Goal: Check status: Check status

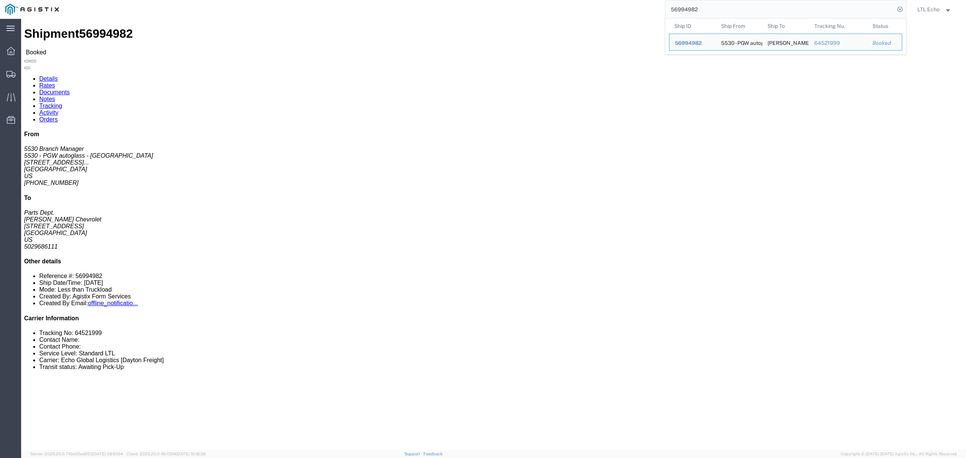
scroll to position [201, 0]
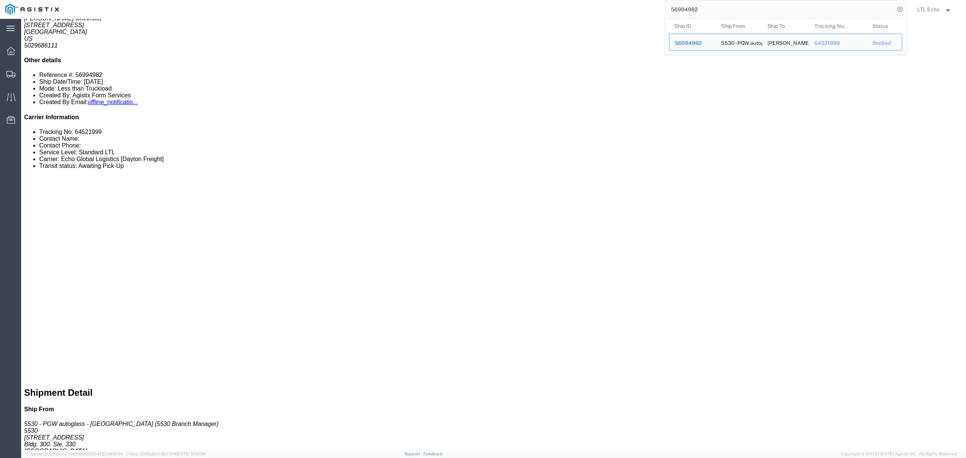
click div "2 Cardboard Box(es) Total weight: 150.00 LBS Dimensions: L 30.00 x W 30.00 x H …"
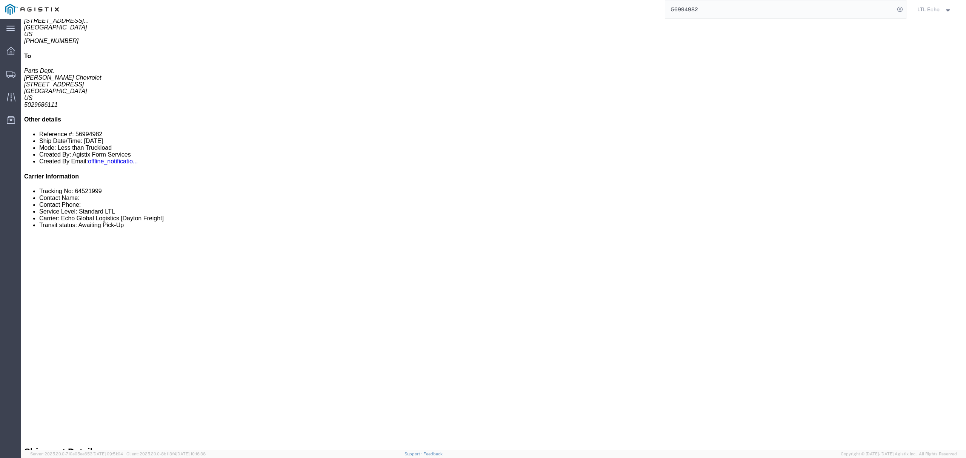
scroll to position [0, 0]
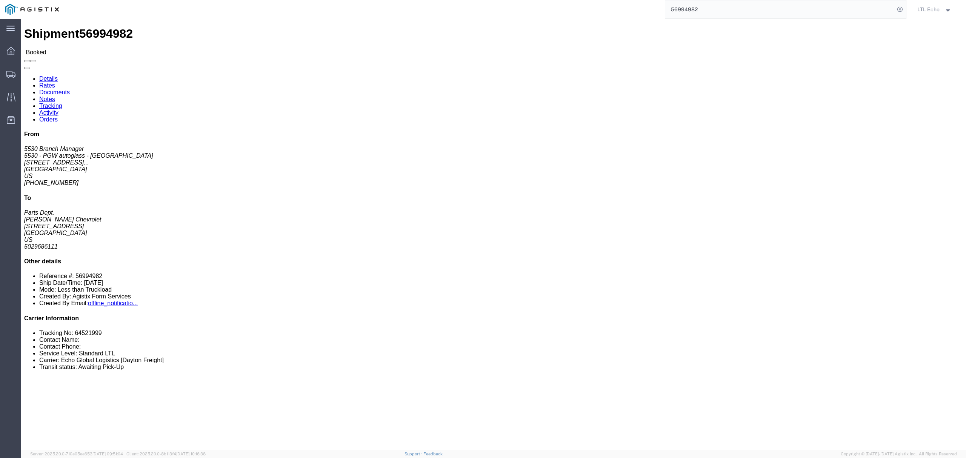
click div "Leg 1 - Less than Truckload"
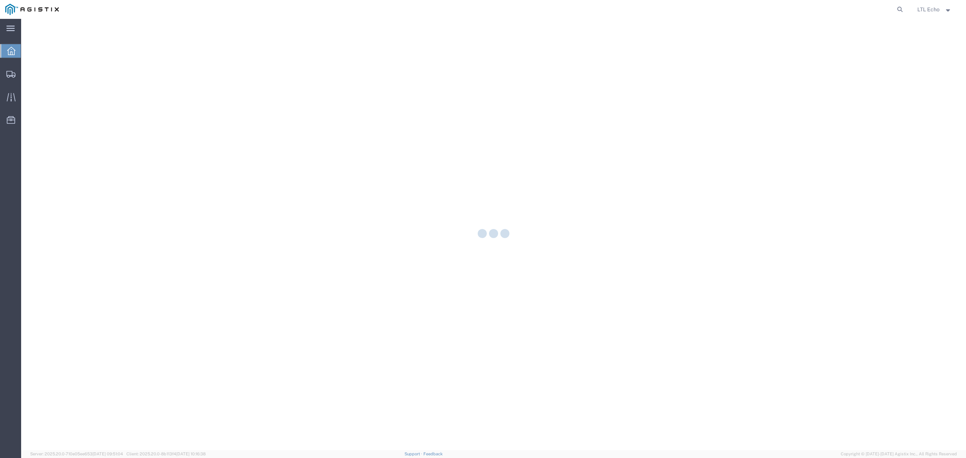
drag, startPoint x: 900, startPoint y: 9, endPoint x: 894, endPoint y: 11, distance: 6.2
click at [900, 8] on icon at bounding box center [900, 9] width 11 height 11
click at [884, 12] on input "search" at bounding box center [781, 9] width 230 height 18
paste input "56937925"
type input "56937925"
